Goal: Answer question/provide support: Participate in discussion

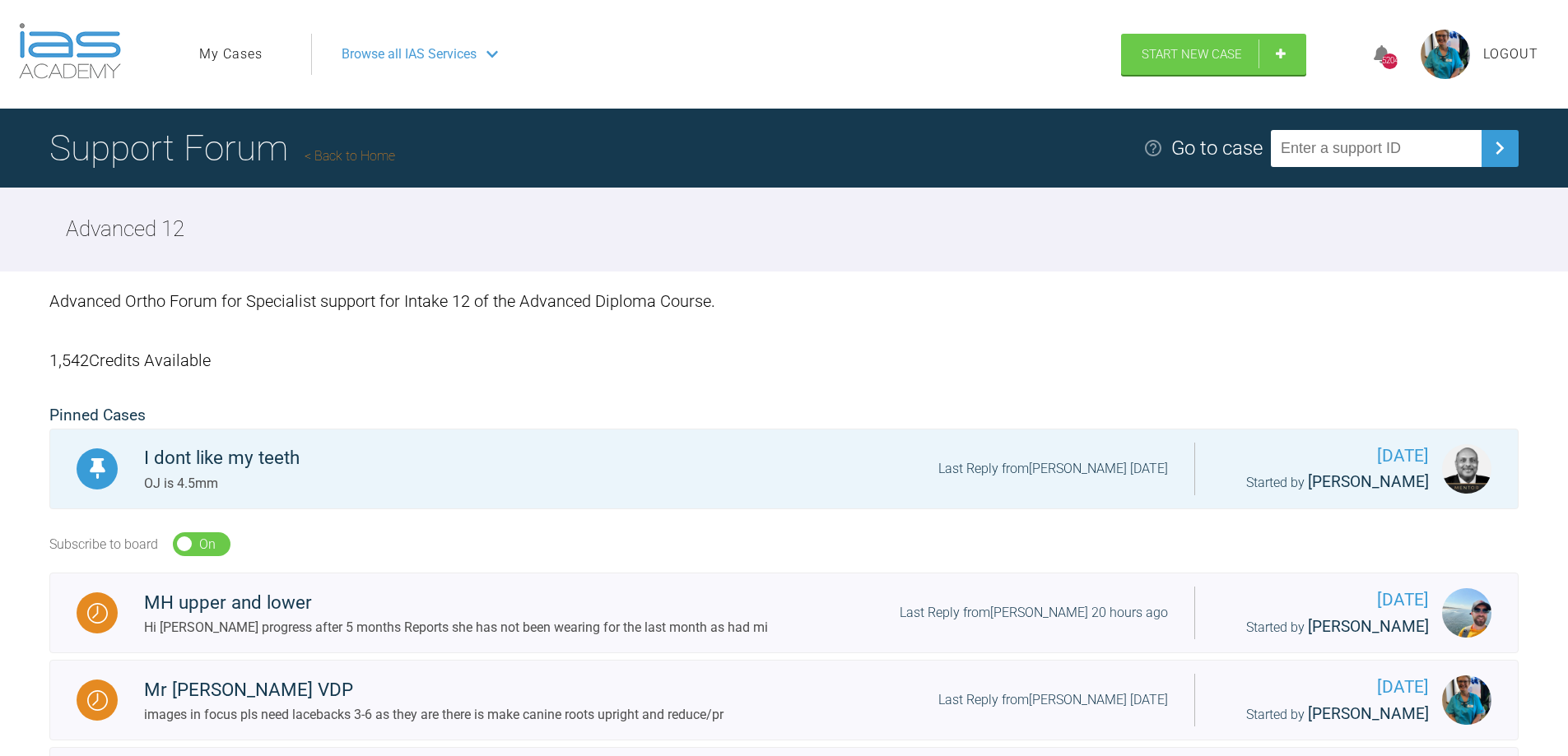
click at [237, 59] on link "My Cases" at bounding box center [231, 55] width 63 height 22
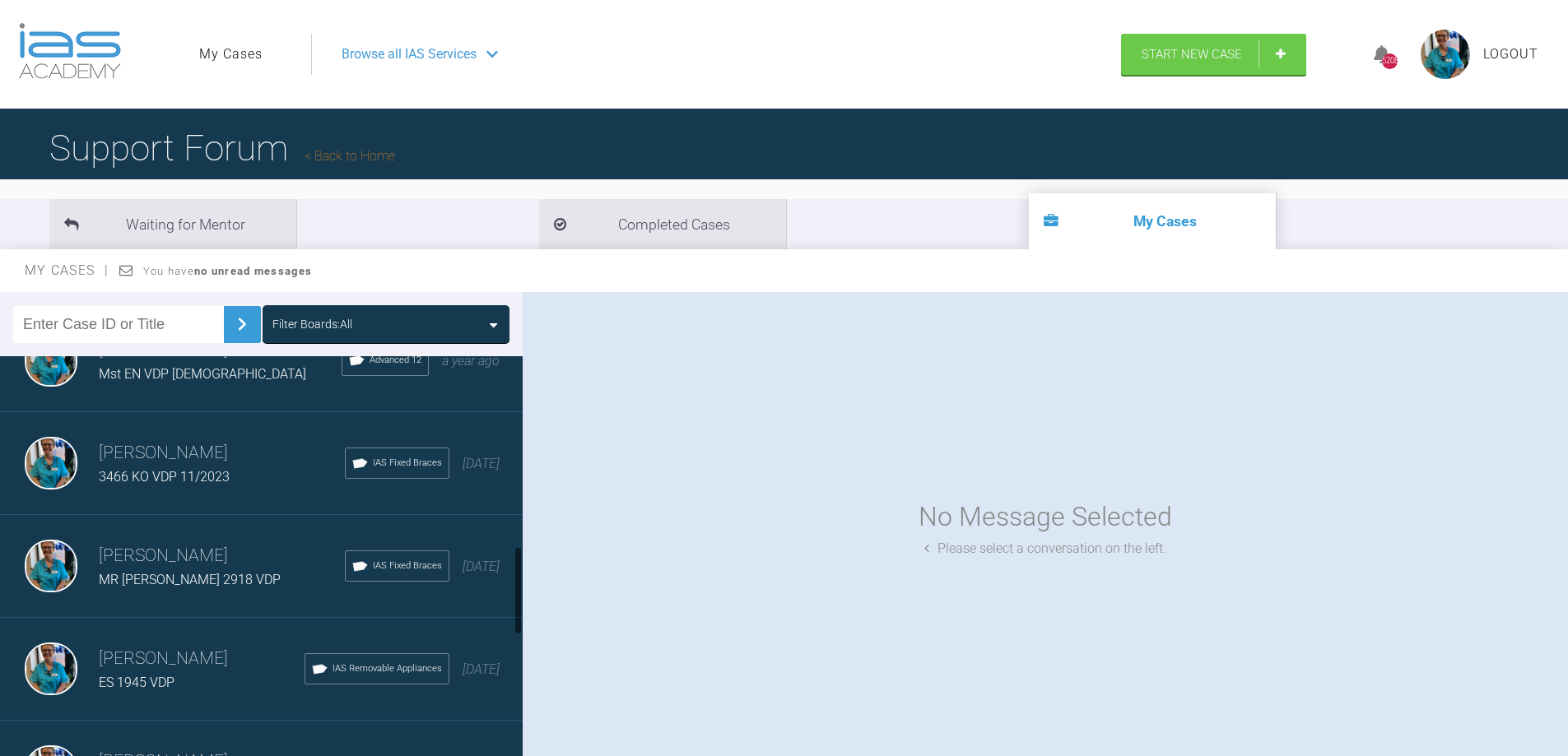
scroll to position [987, 0]
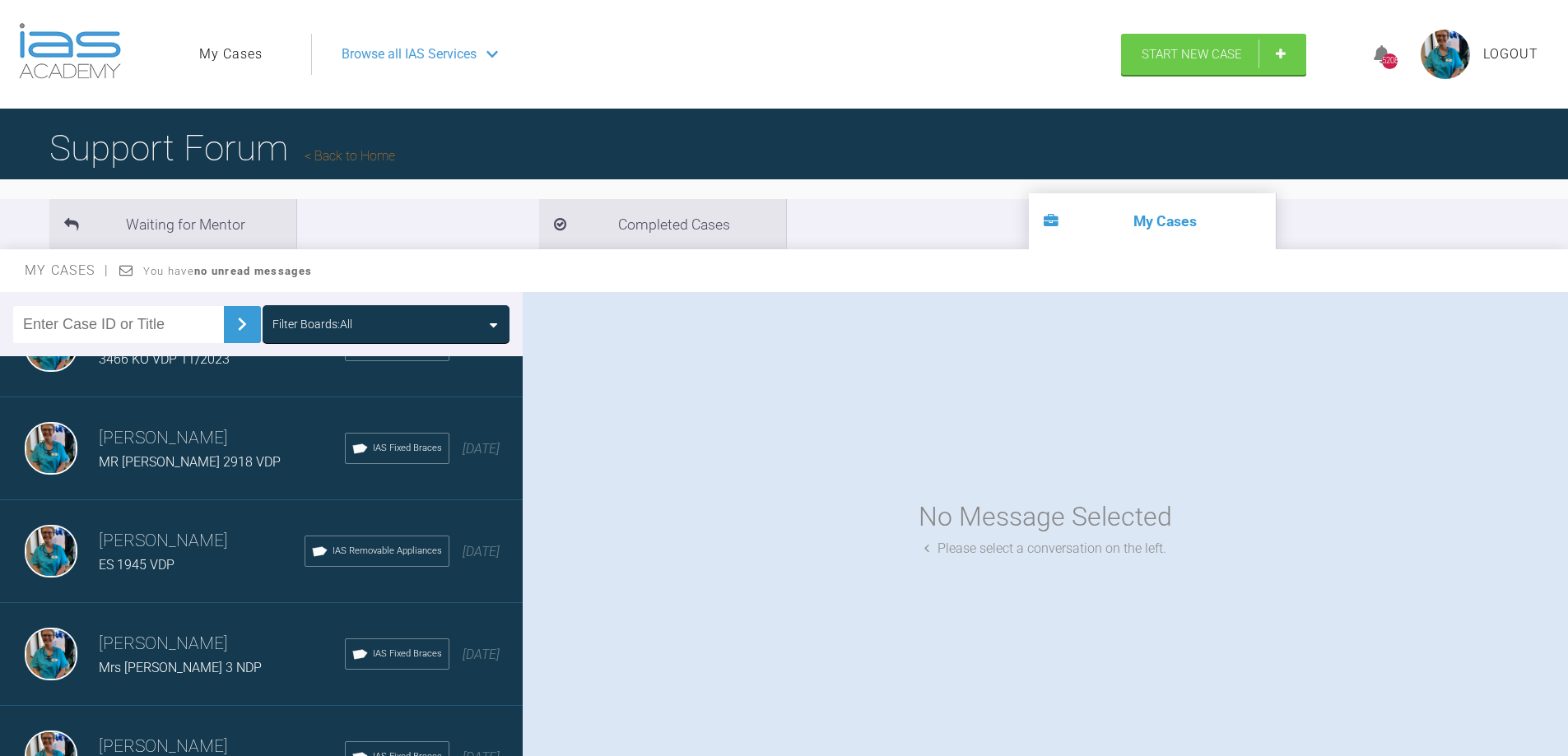
click at [410, 48] on span "Browse all IAS Services" at bounding box center [409, 55] width 135 height 22
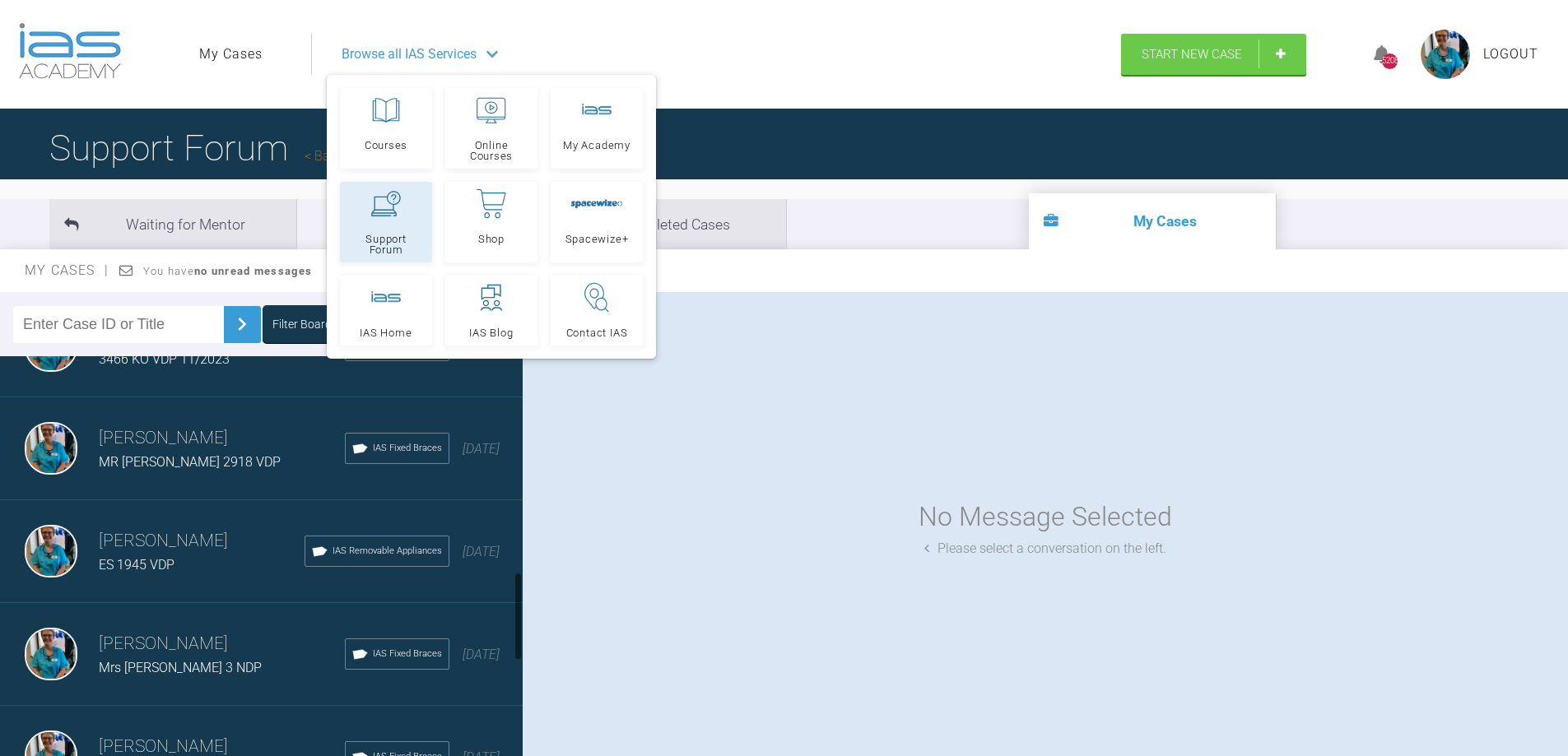
click at [375, 230] on link "Support Forum" at bounding box center [386, 221] width 92 height 80
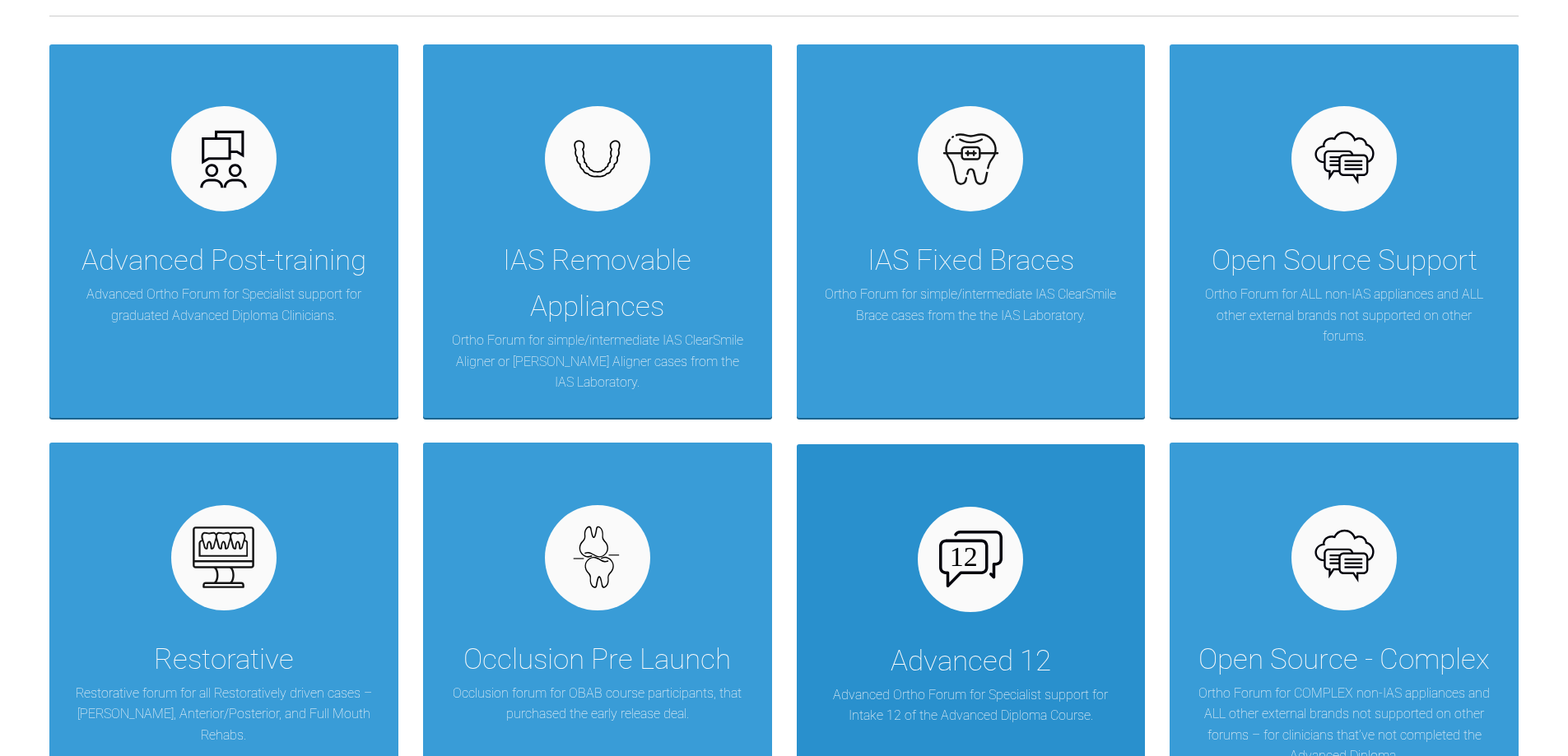
click at [982, 635] on div "Advanced 12 Advanced Ortho Forum for Specialist support for Intake 12 of the Ad…" at bounding box center [971, 631] width 349 height 374
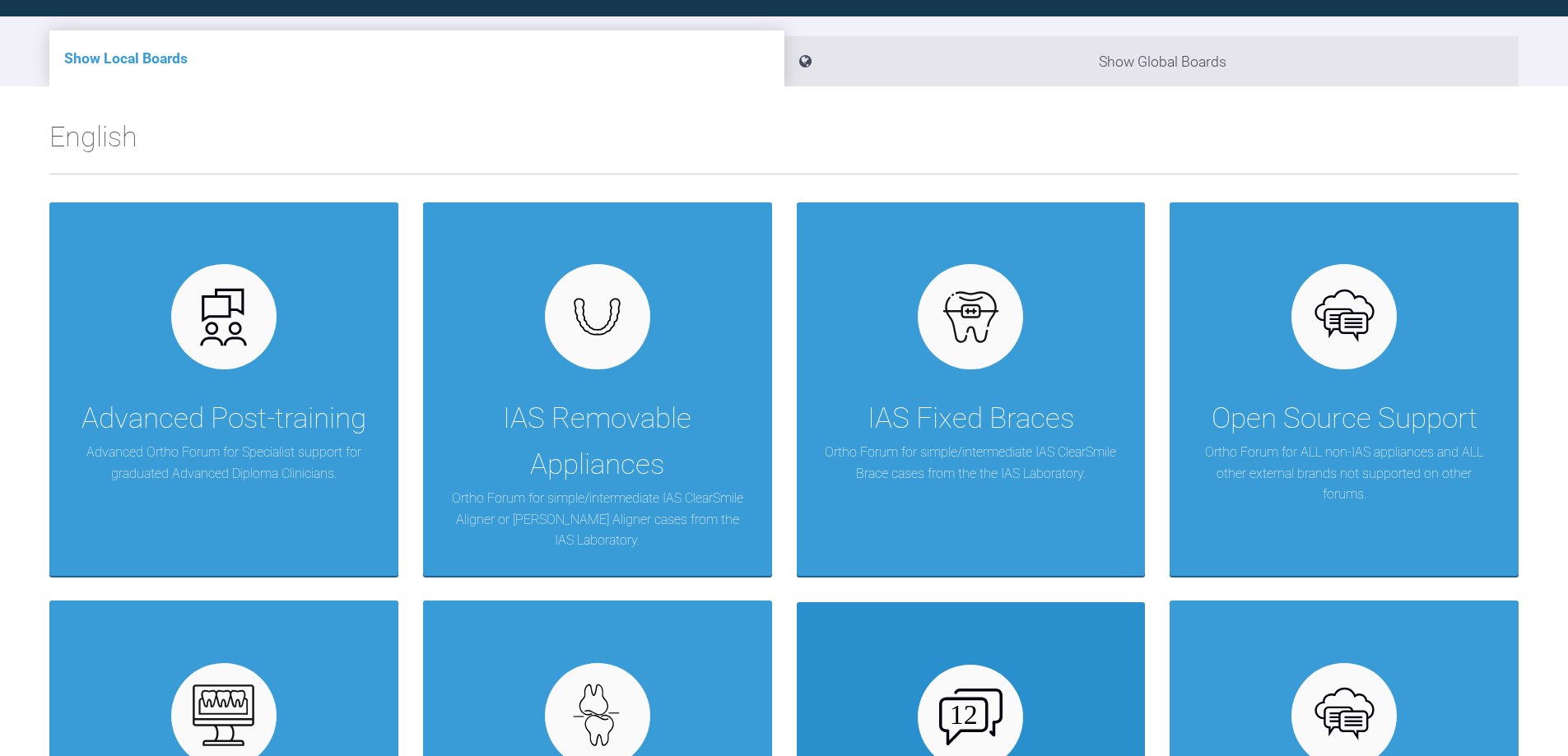
click at [982, 635] on div "My Cases Logout Browse all IAS Services Start New Case 5208 Logout Support Foru…" at bounding box center [784, 480] width 1568 height 1302
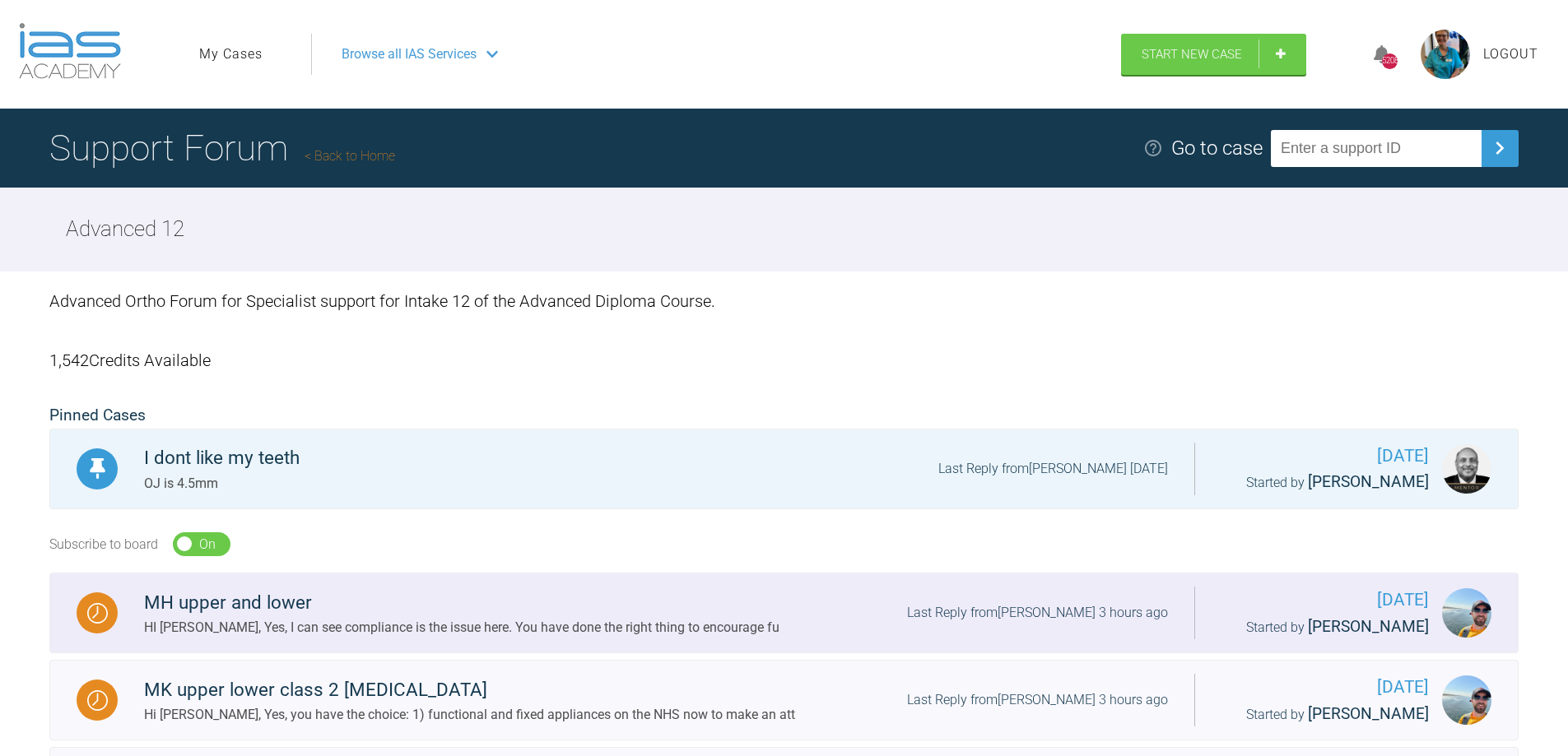
click at [345, 592] on div "MH upper and lower" at bounding box center [462, 603] width 635 height 30
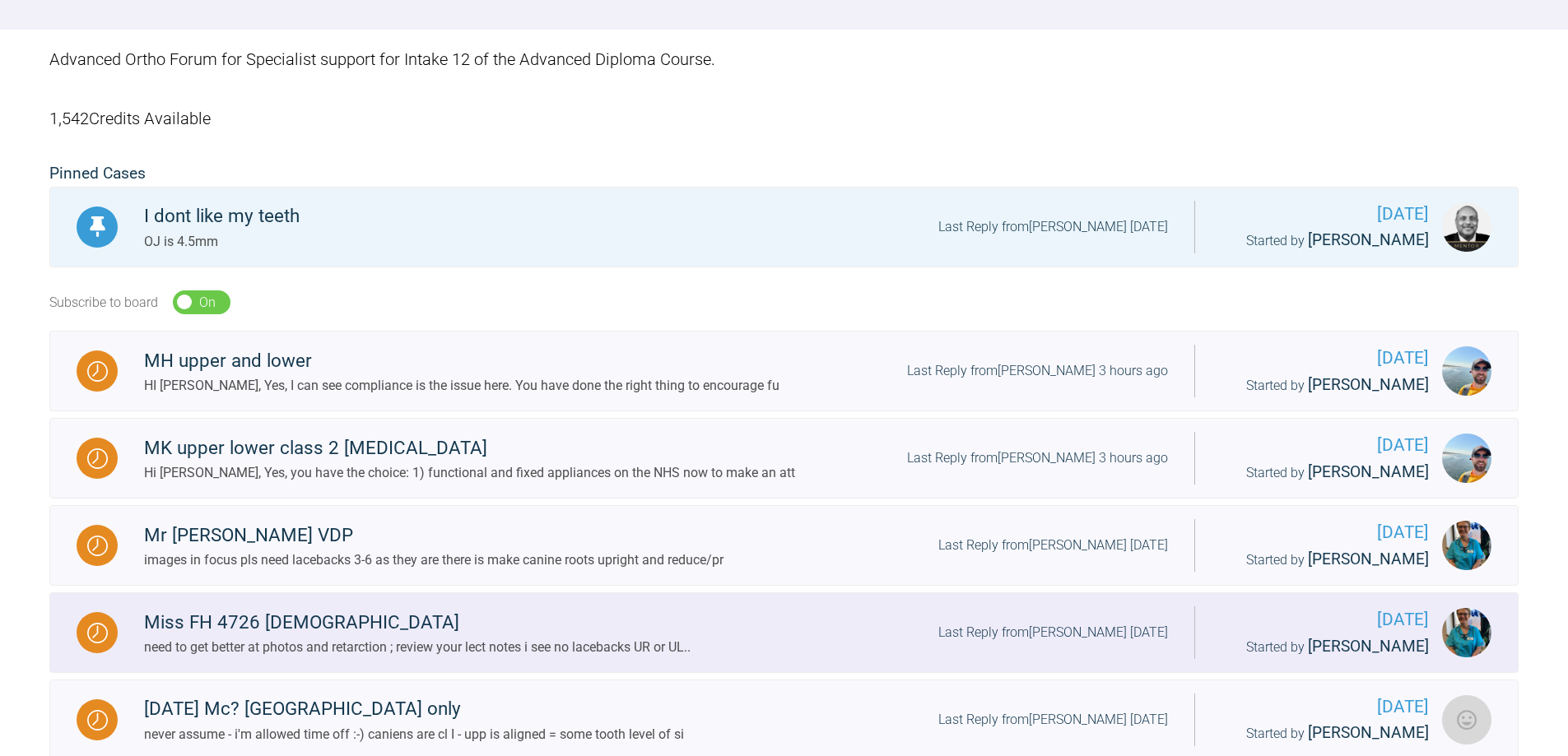
scroll to position [247, 0]
